Goal: Navigation & Orientation: Find specific page/section

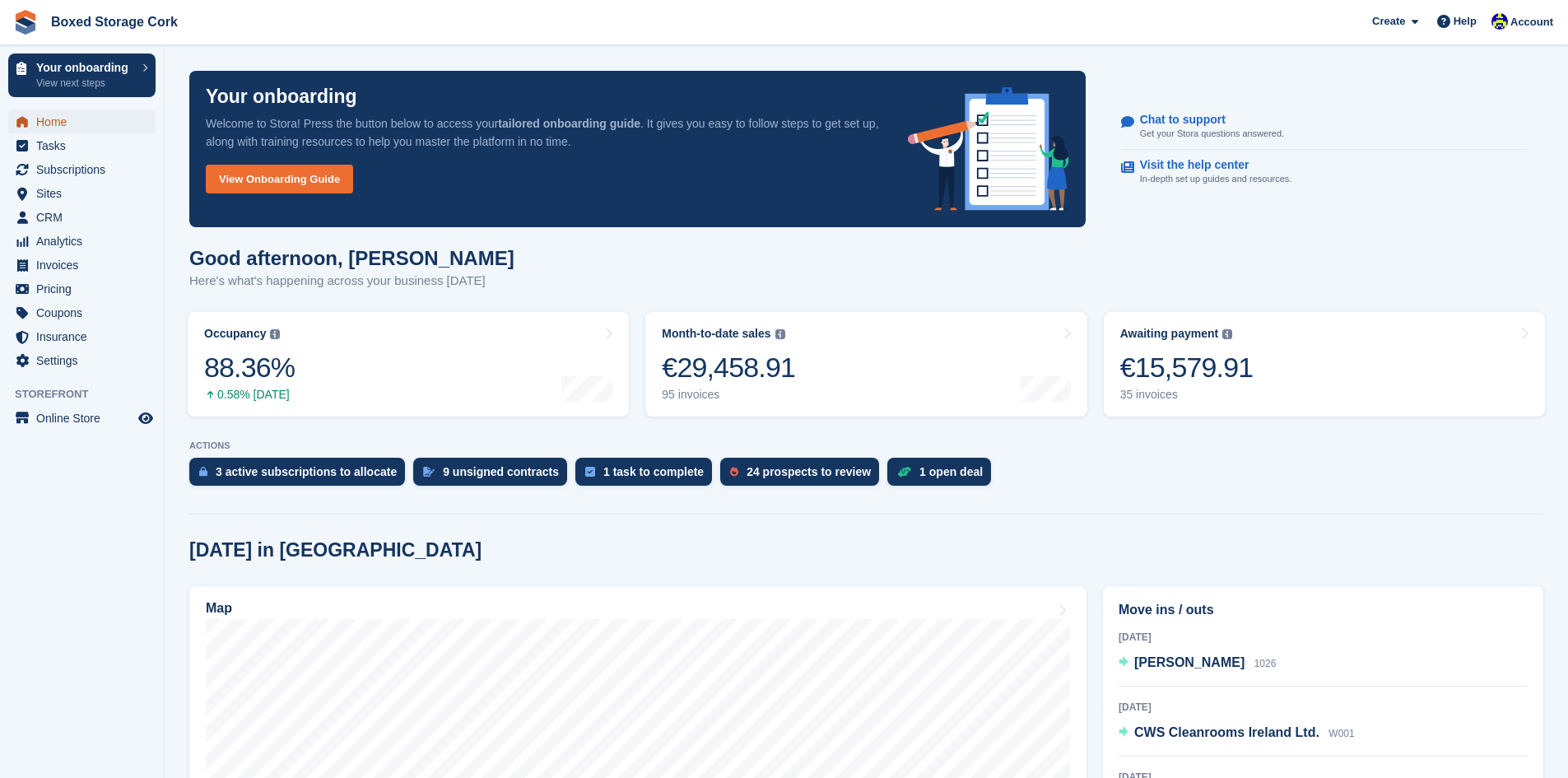
click at [63, 121] on span "Home" at bounding box center [86, 122] width 98 height 23
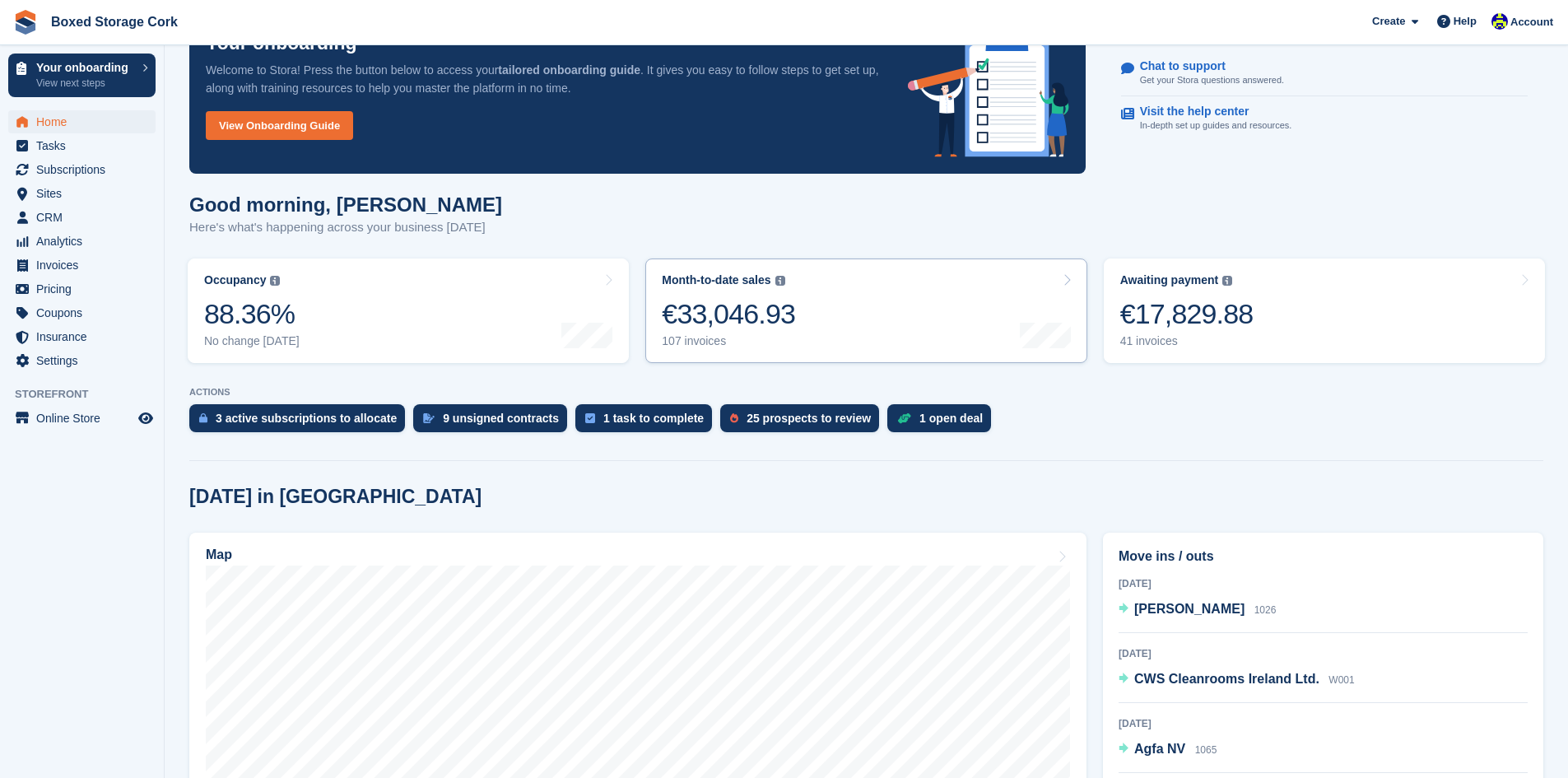
scroll to position [82, 0]
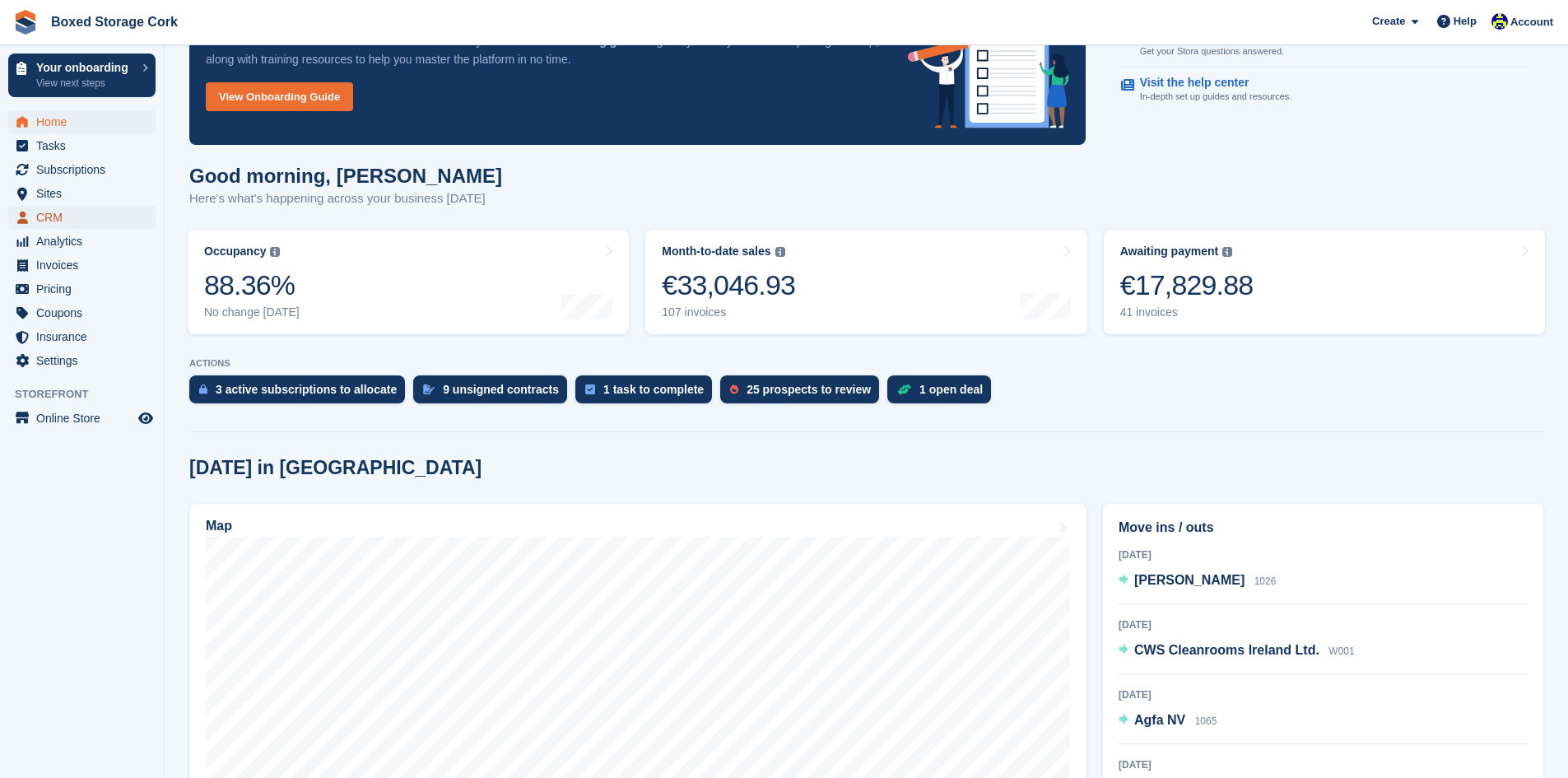
click at [57, 214] on span "CRM" at bounding box center [86, 217] width 98 height 23
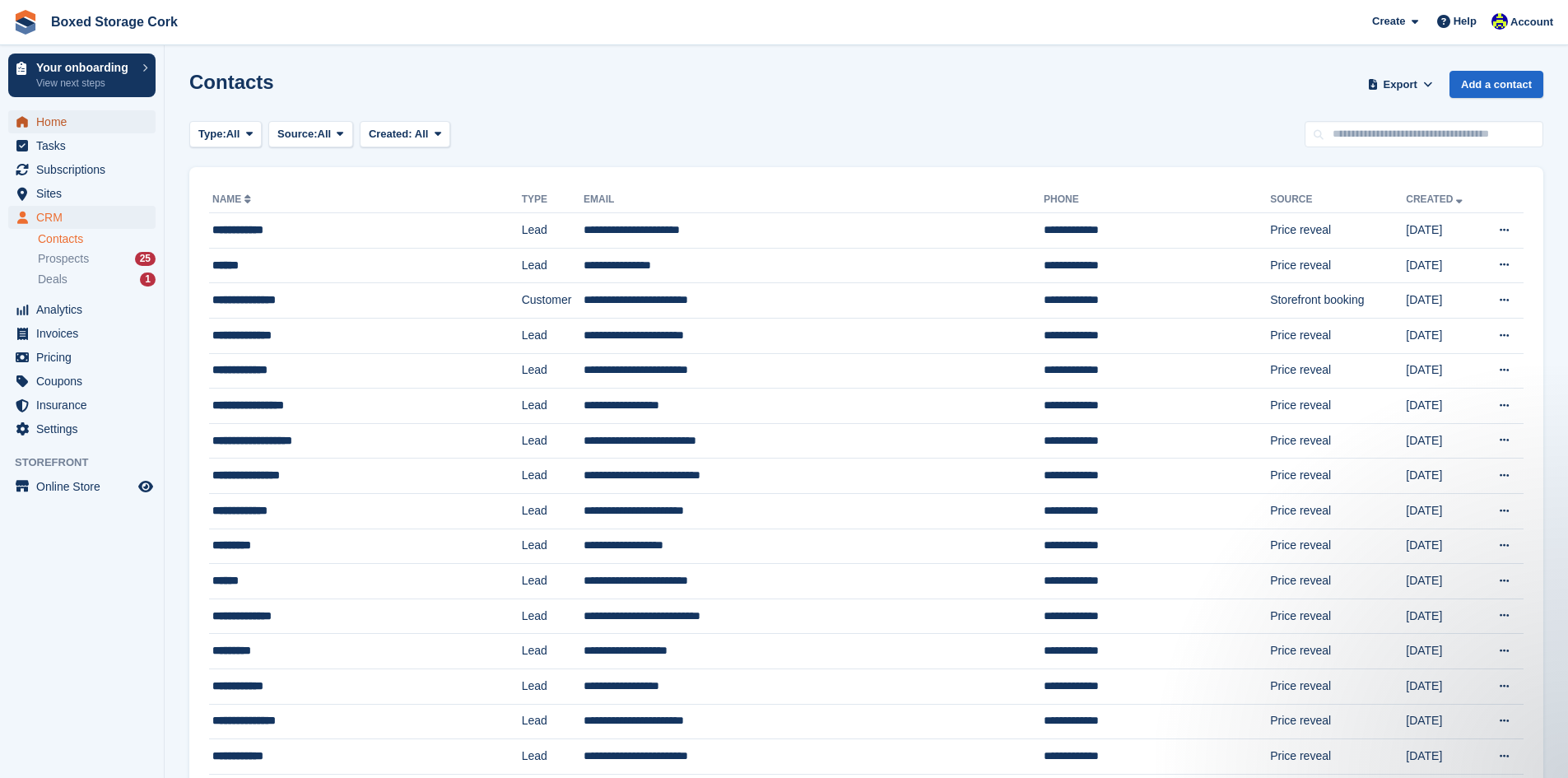
click at [66, 126] on span "Home" at bounding box center [86, 122] width 98 height 23
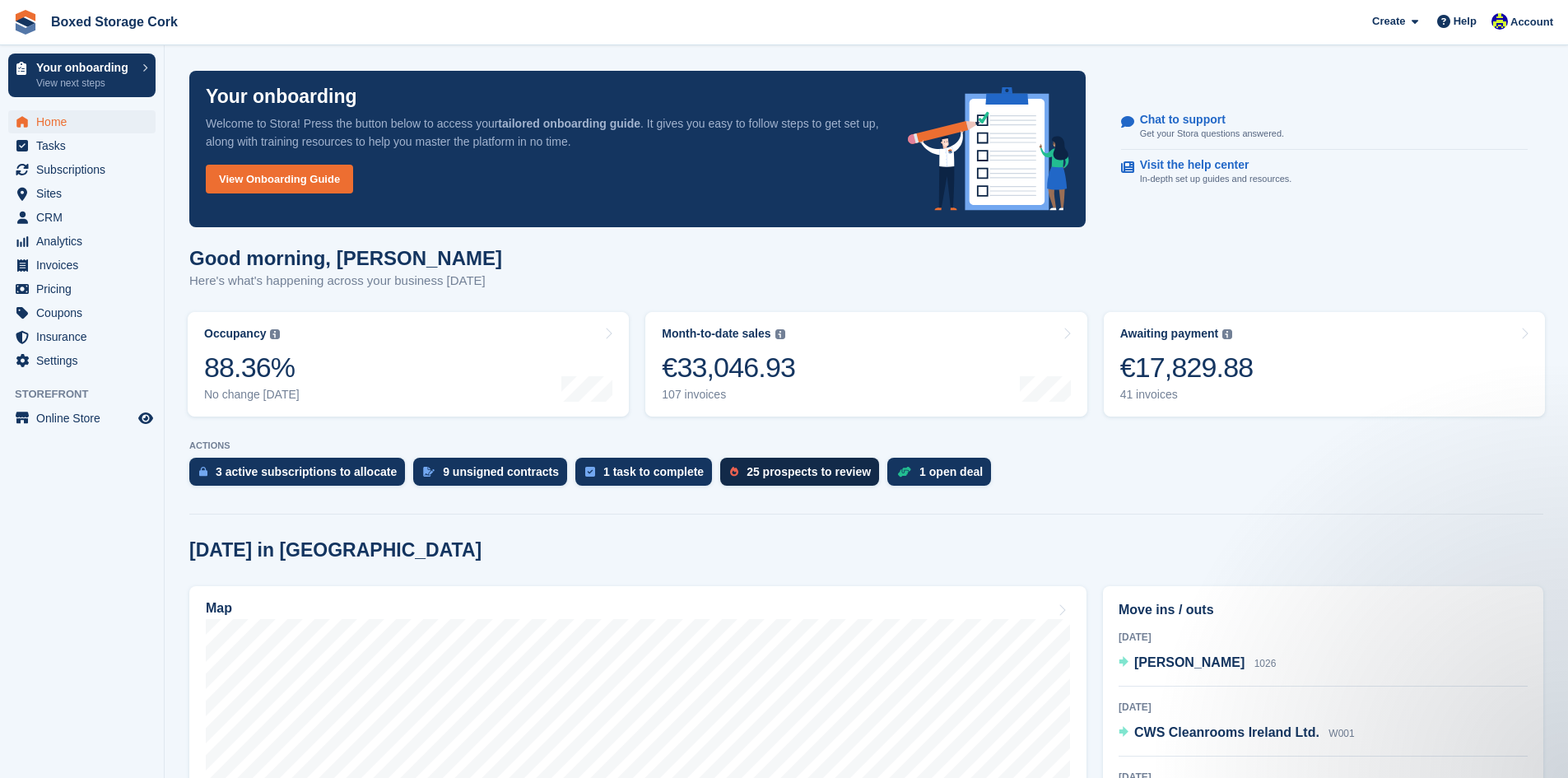
click at [780, 473] on div "25 prospects to review" at bounding box center [808, 471] width 124 height 13
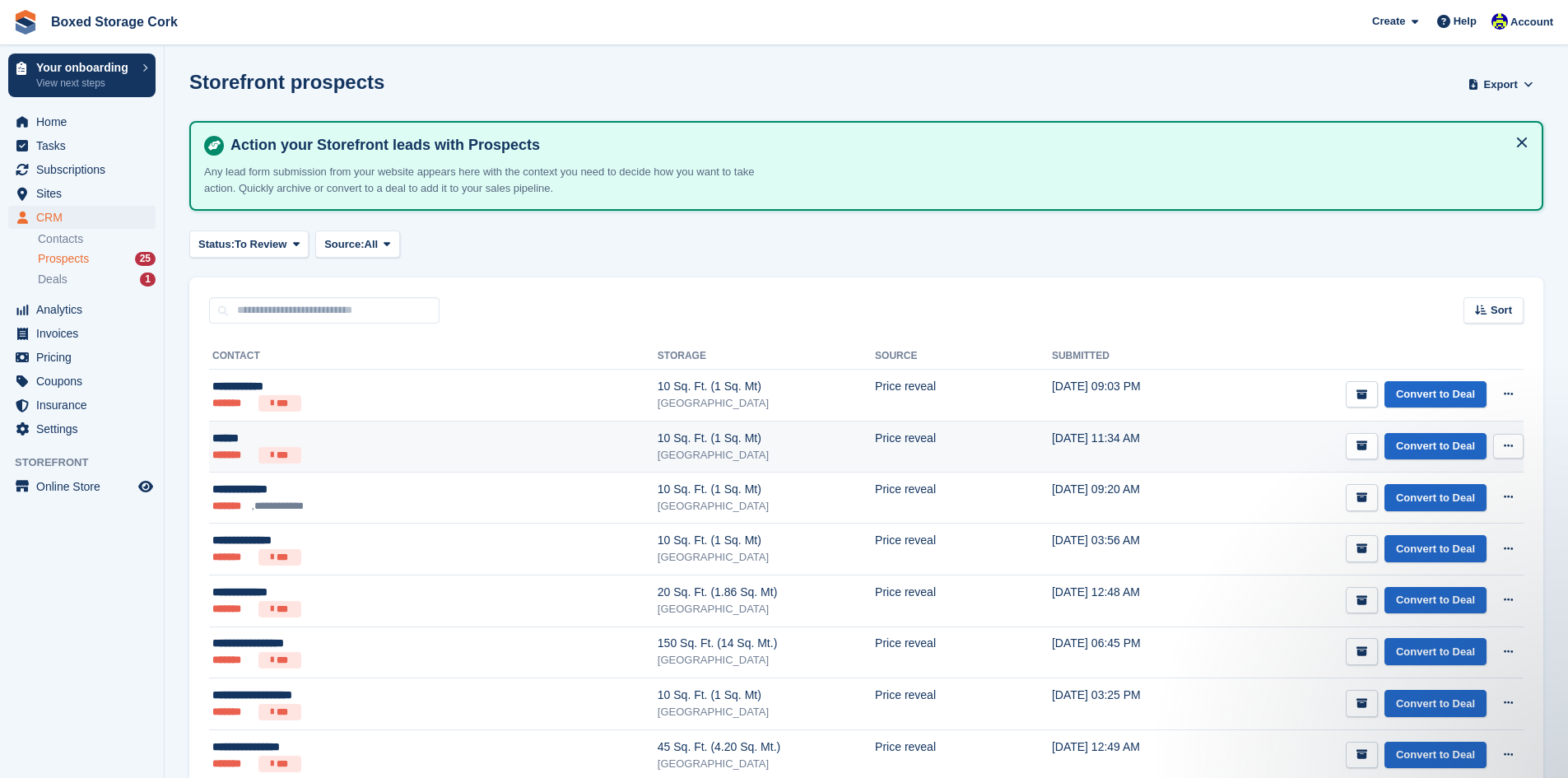
click at [283, 448] on li "***" at bounding box center [280, 455] width 43 height 16
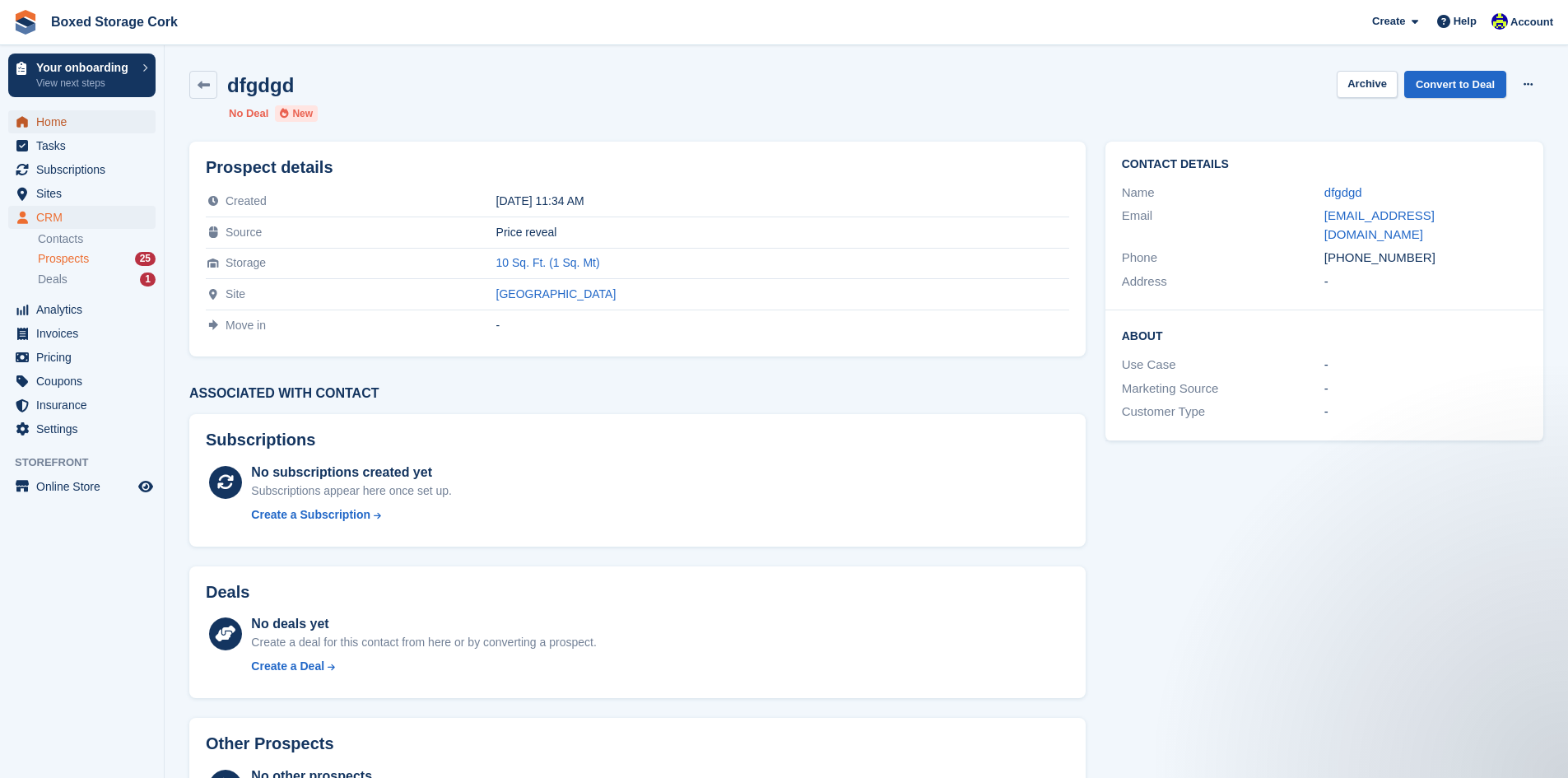
click at [49, 121] on span "Home" at bounding box center [86, 122] width 98 height 23
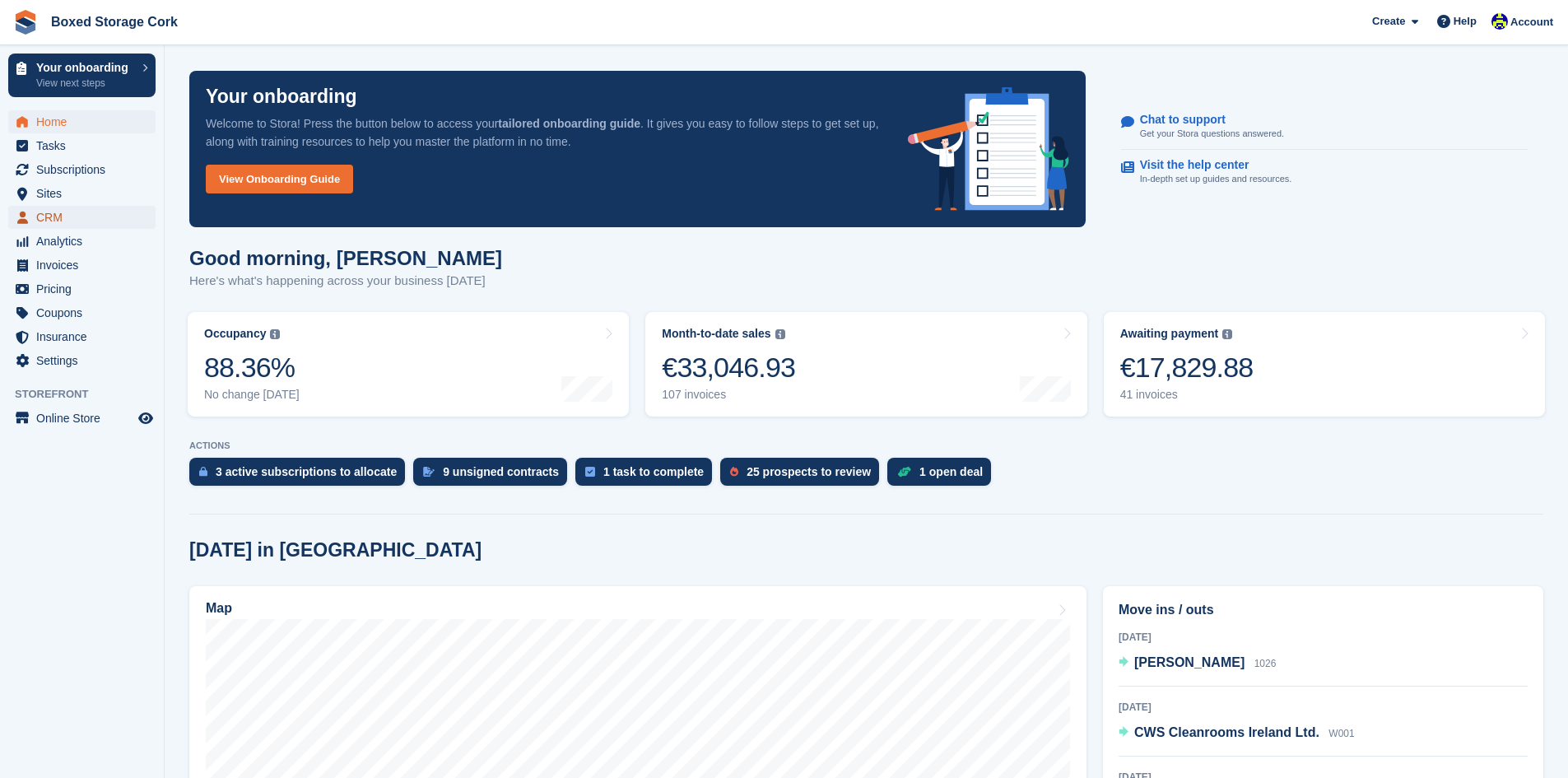
click at [62, 216] on span "CRM" at bounding box center [86, 217] width 98 height 23
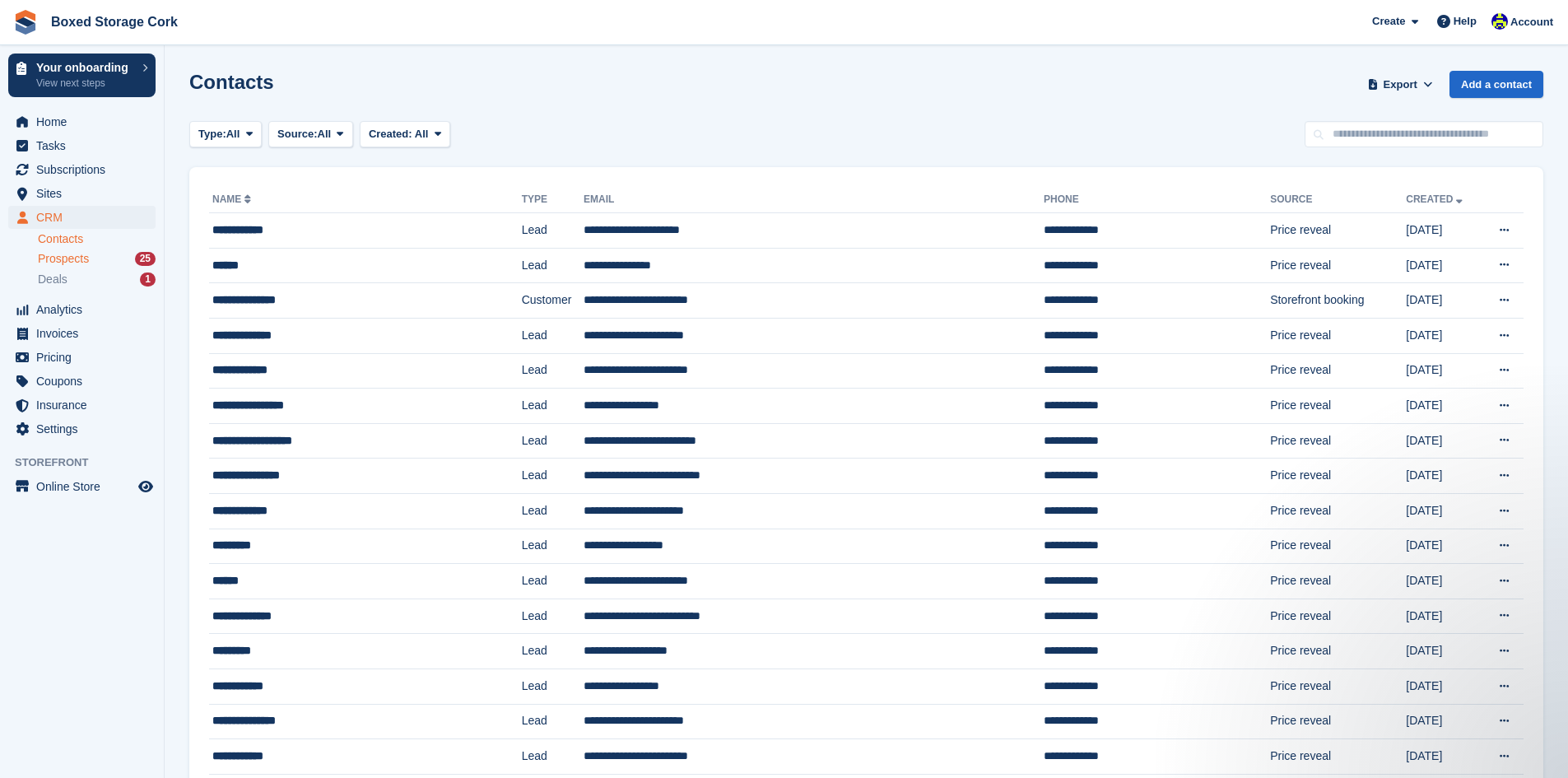
click at [88, 258] on span "Prospects" at bounding box center [63, 258] width 51 height 15
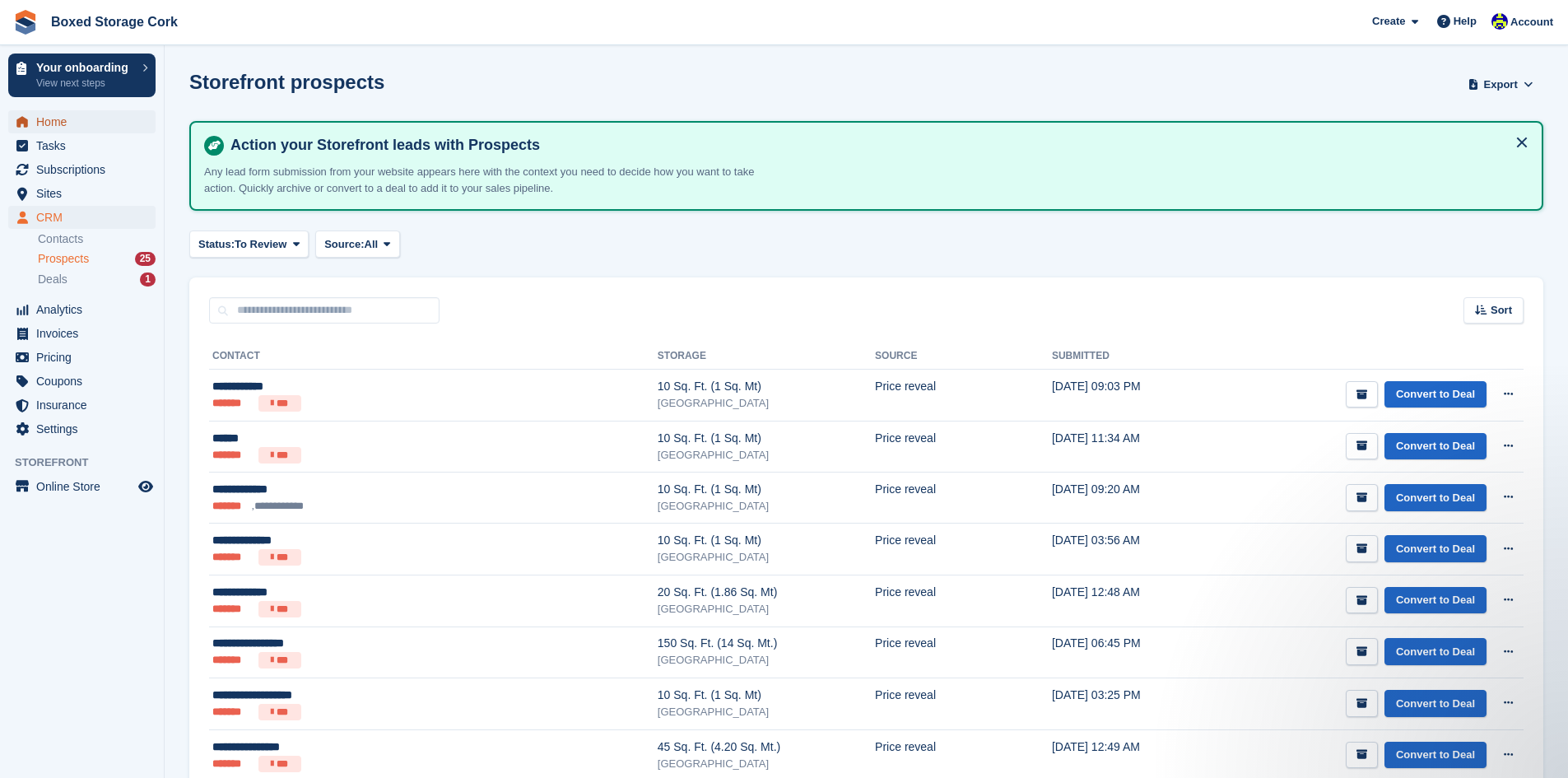
click at [66, 122] on span "Home" at bounding box center [86, 122] width 98 height 23
